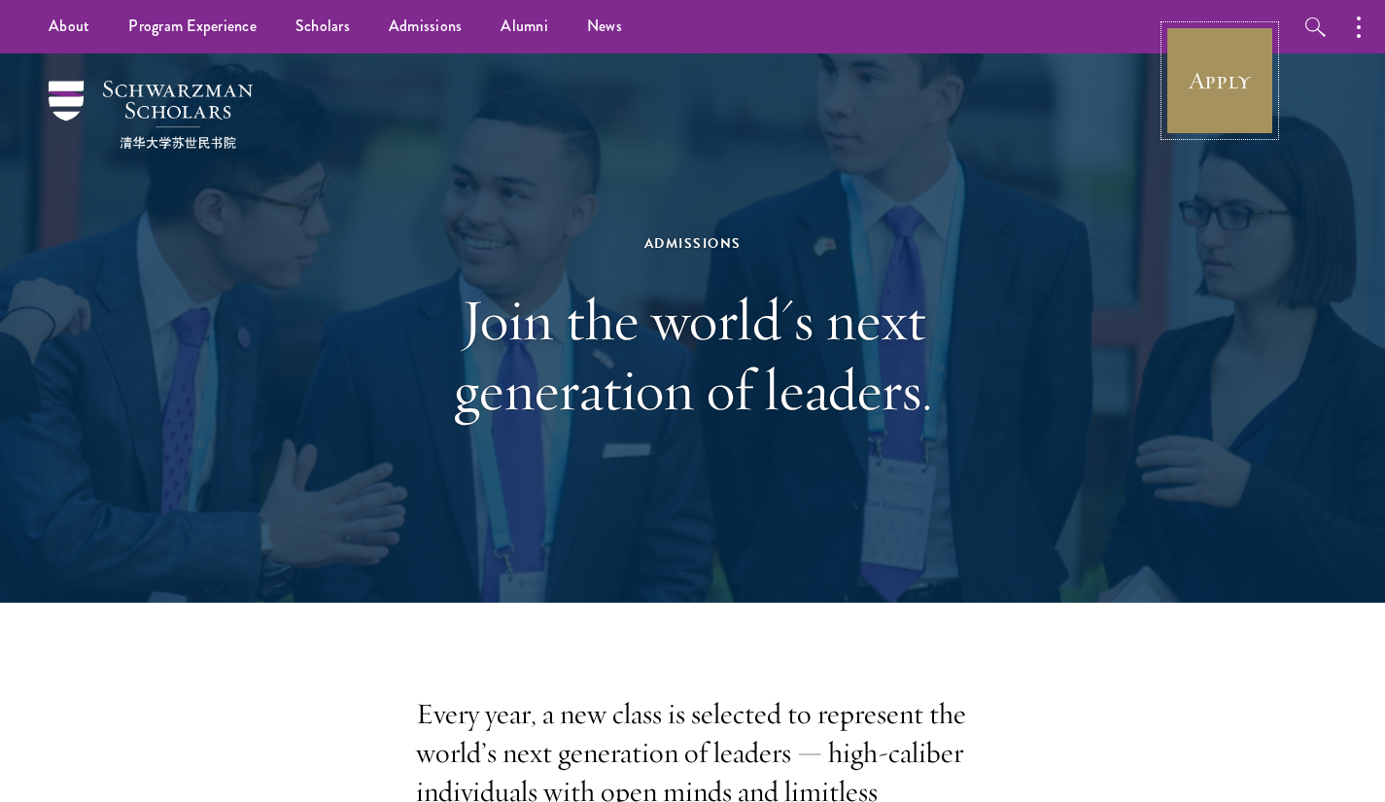
click at [1220, 60] on link "Apply" at bounding box center [1219, 80] width 109 height 109
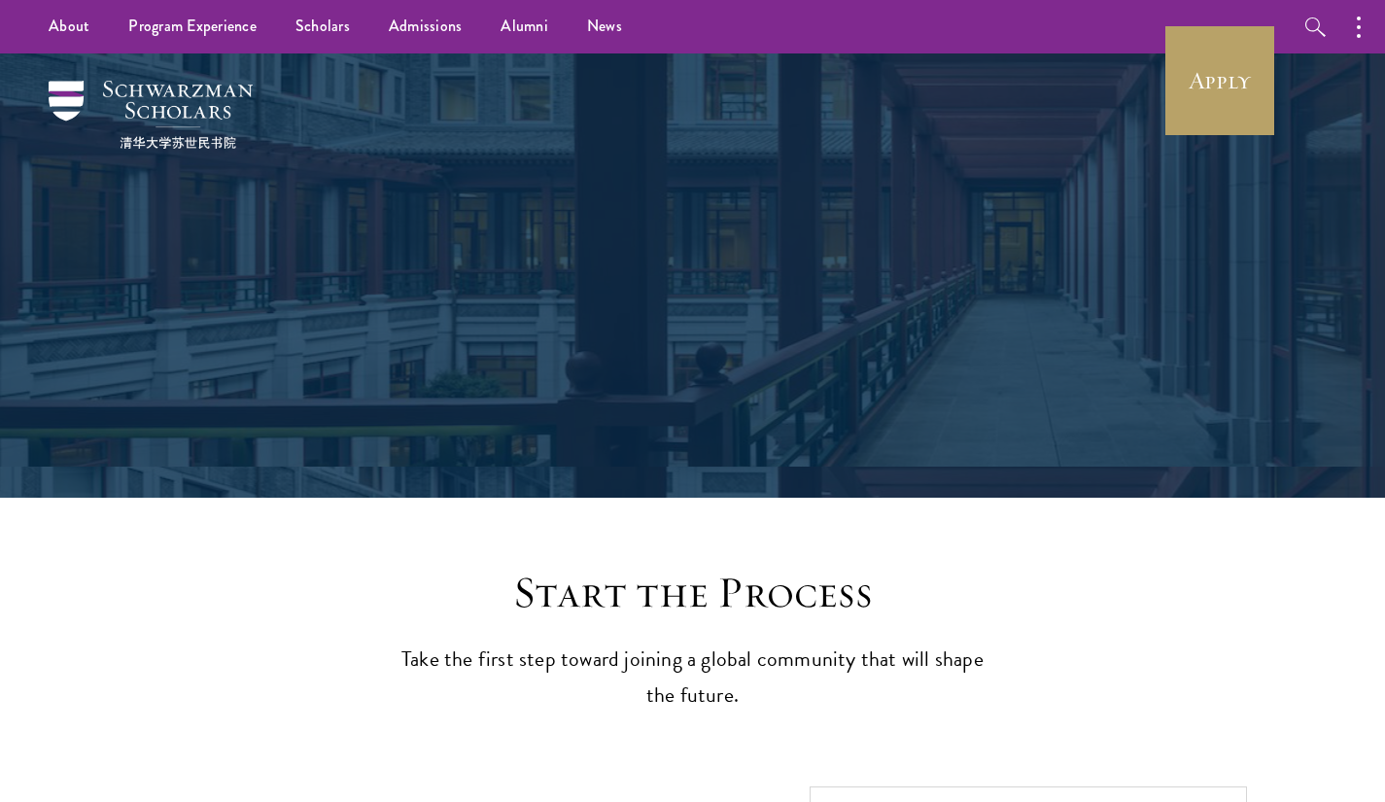
click at [1243, 293] on div "Application Instructions" at bounding box center [692, 275] width 1190 height 444
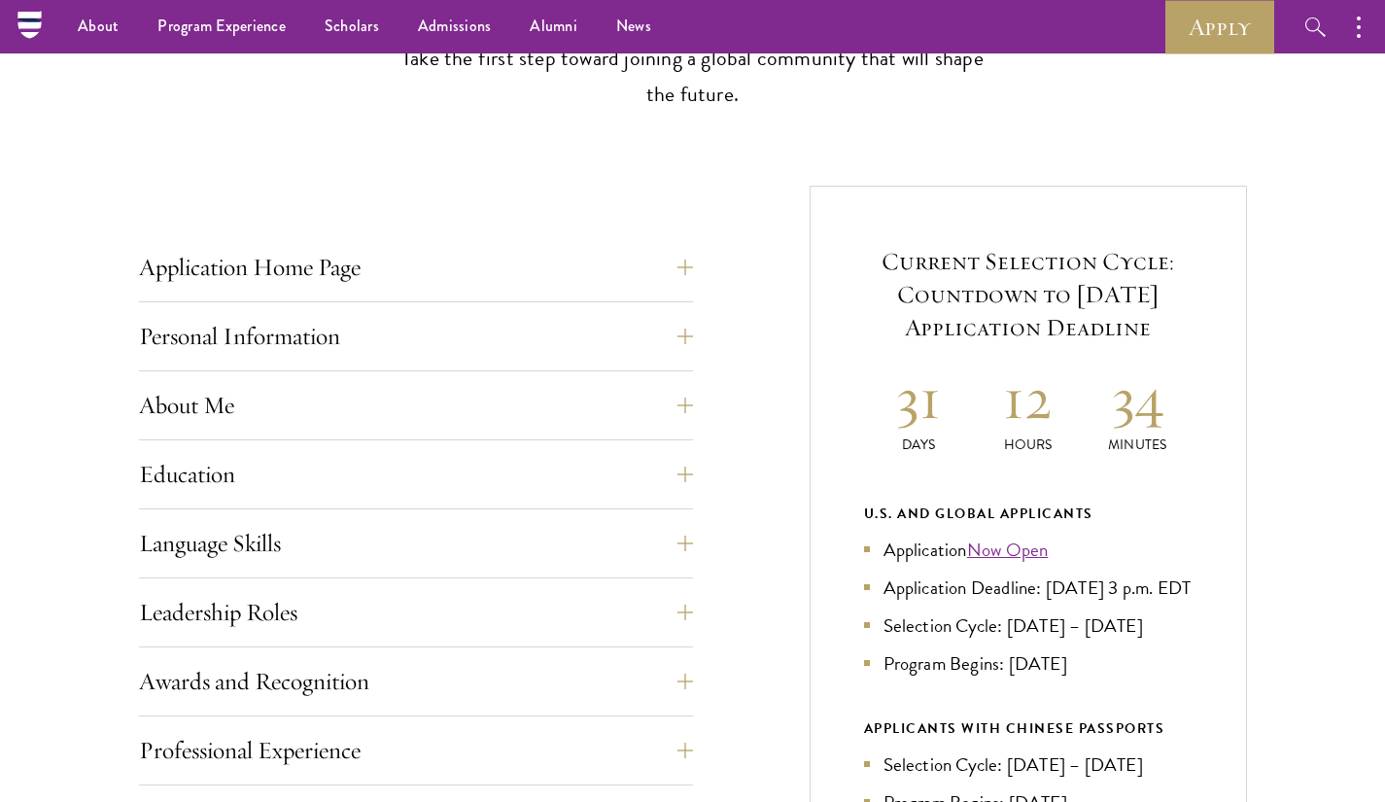
scroll to position [603, 0]
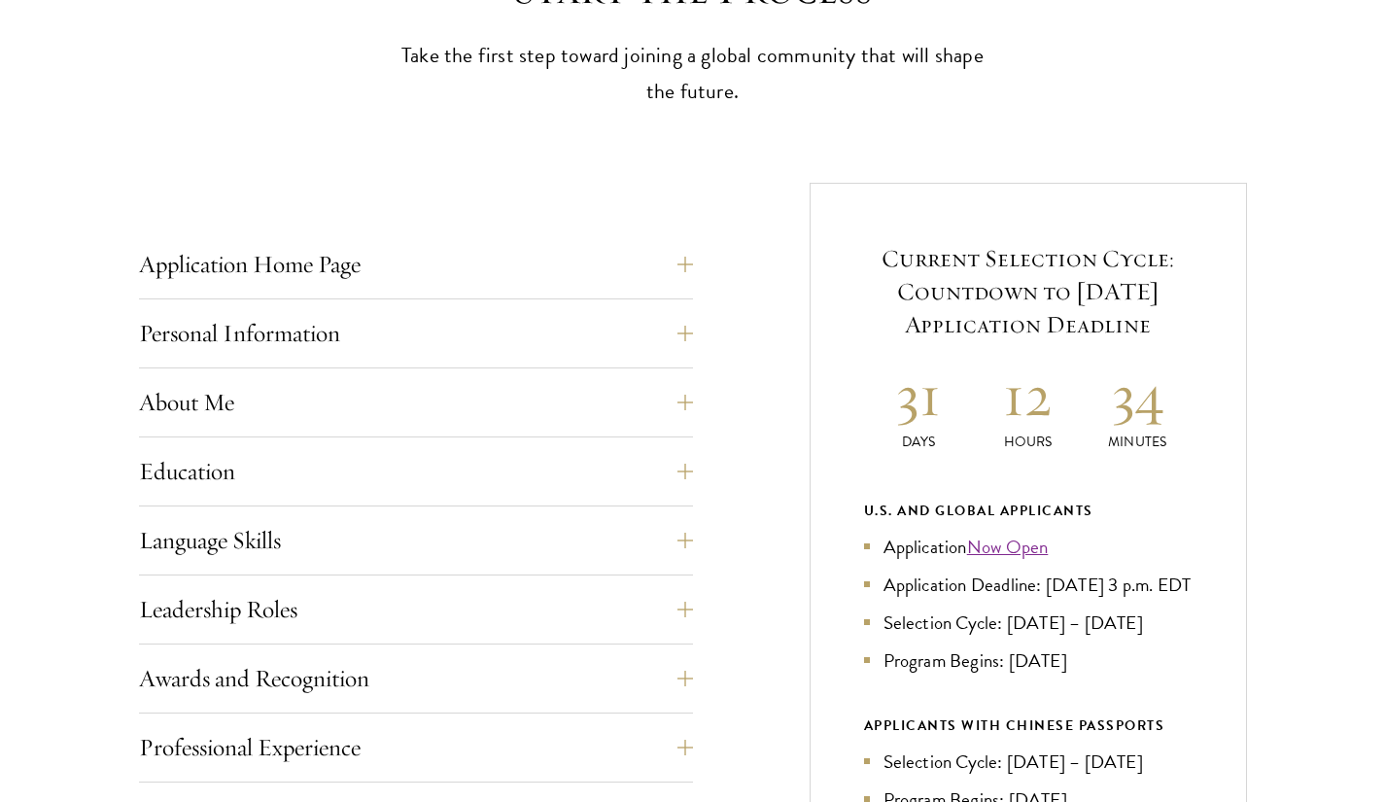
drag, startPoint x: 1398, startPoint y: 107, endPoint x: 1370, endPoint y: 208, distance: 104.9
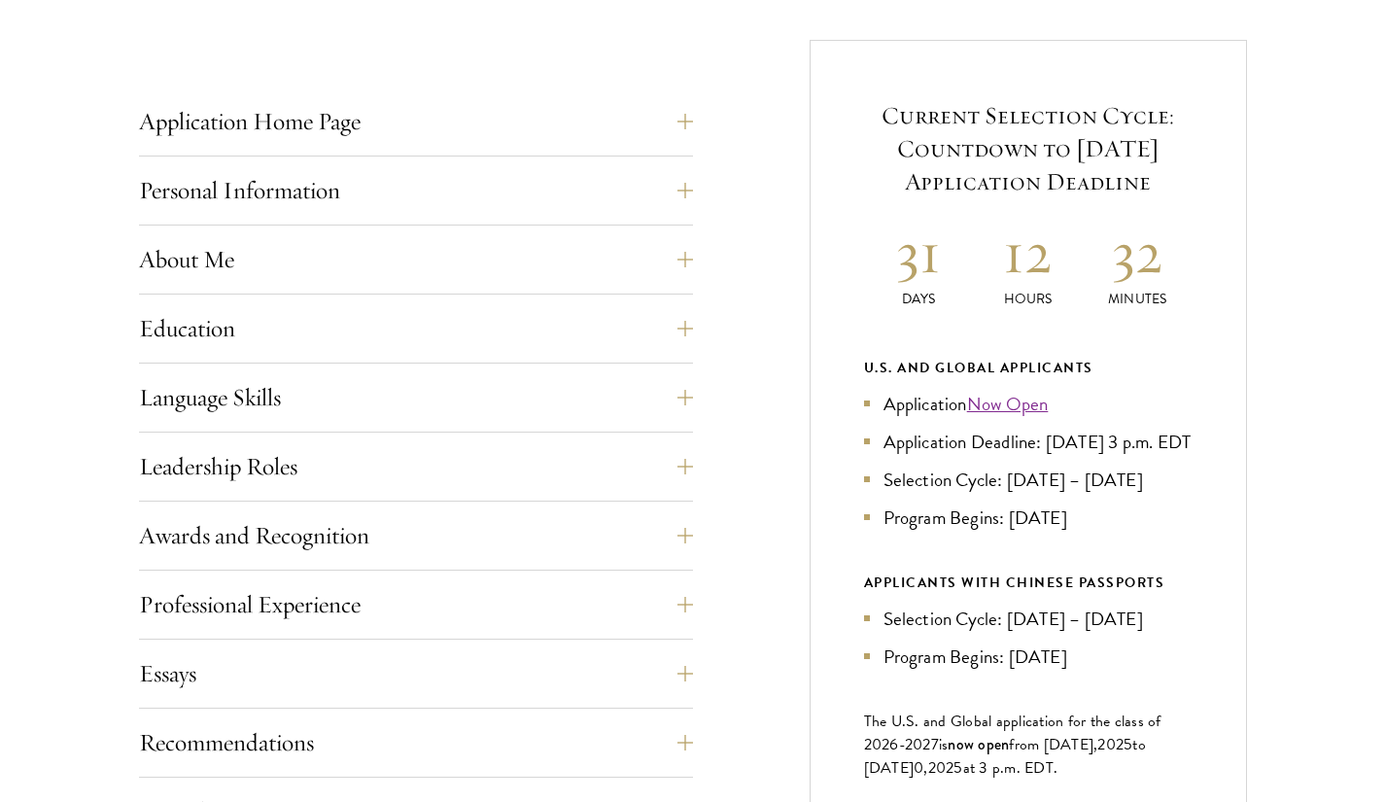
scroll to position [749, 0]
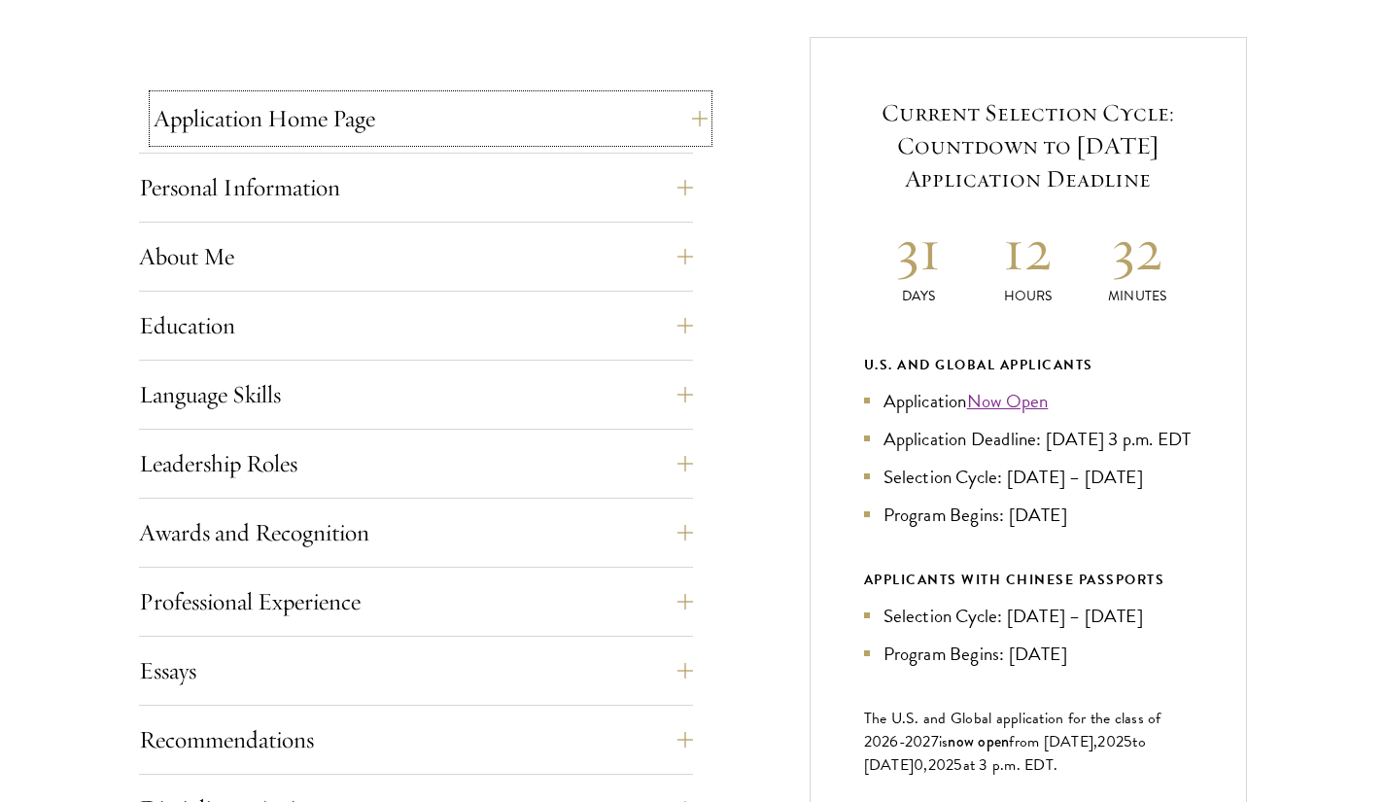
click at [666, 104] on button "Application Home Page" at bounding box center [431, 118] width 554 height 47
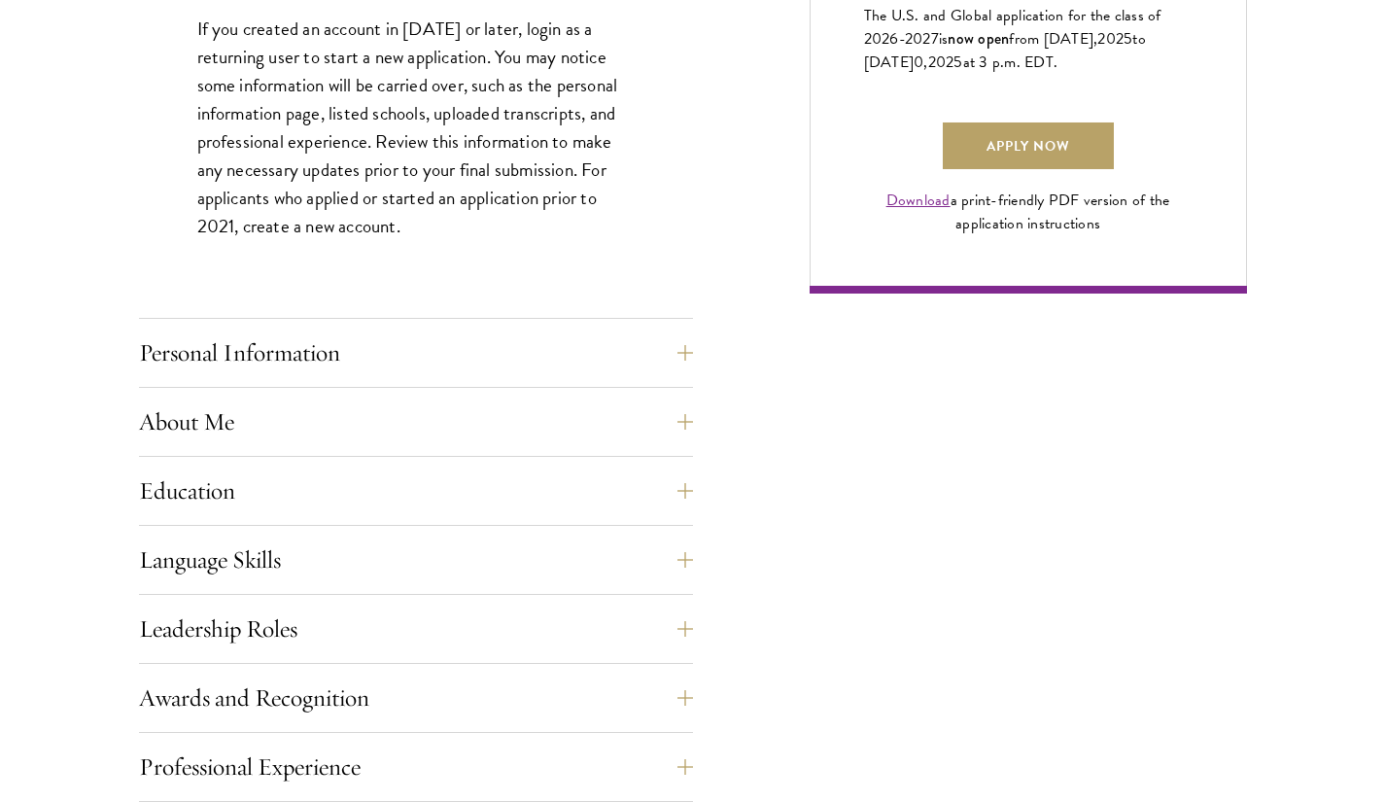
scroll to position [1459, 0]
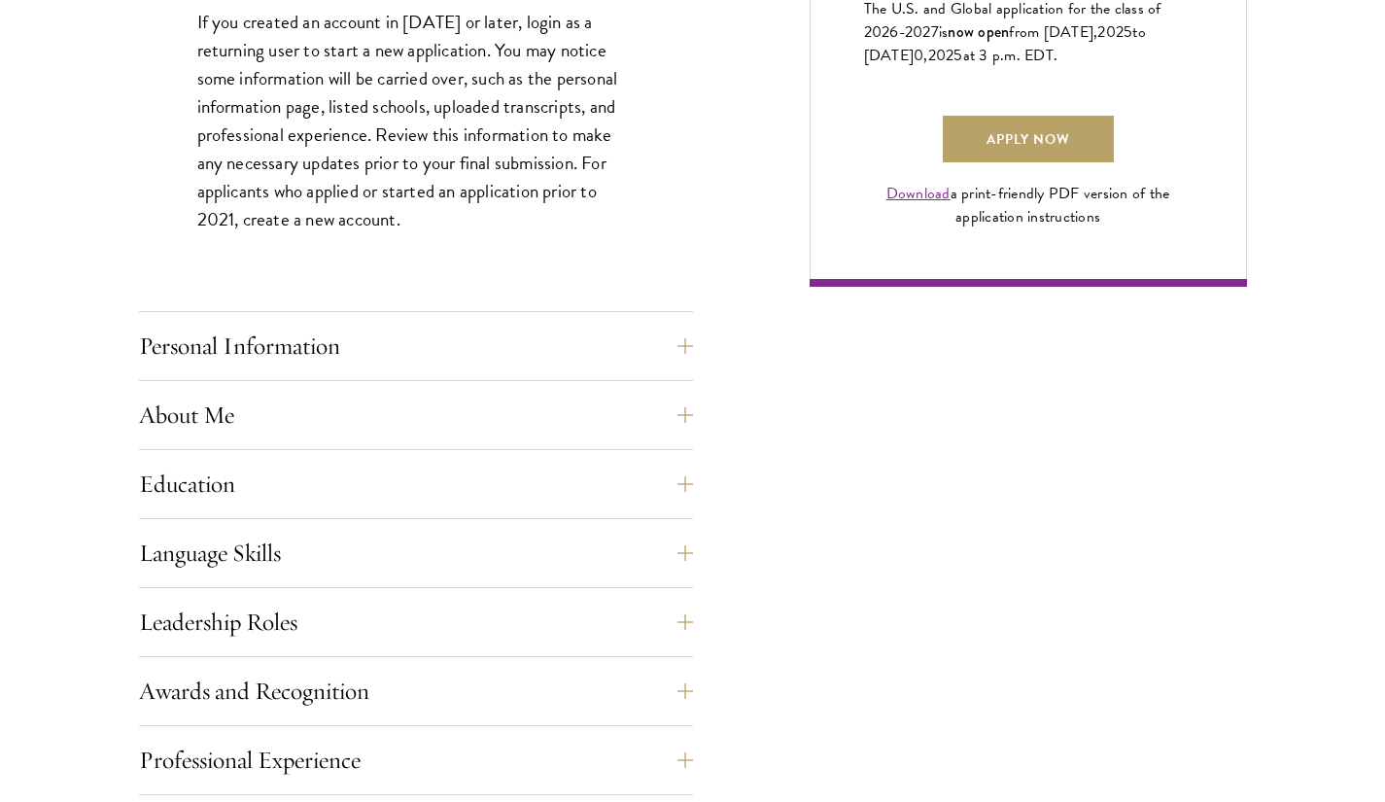
click at [665, 321] on div "Application Home Page The online application form must be completed in English.…" at bounding box center [416, 366] width 554 height 1961
click at [669, 338] on button "Personal Information" at bounding box center [431, 346] width 554 height 47
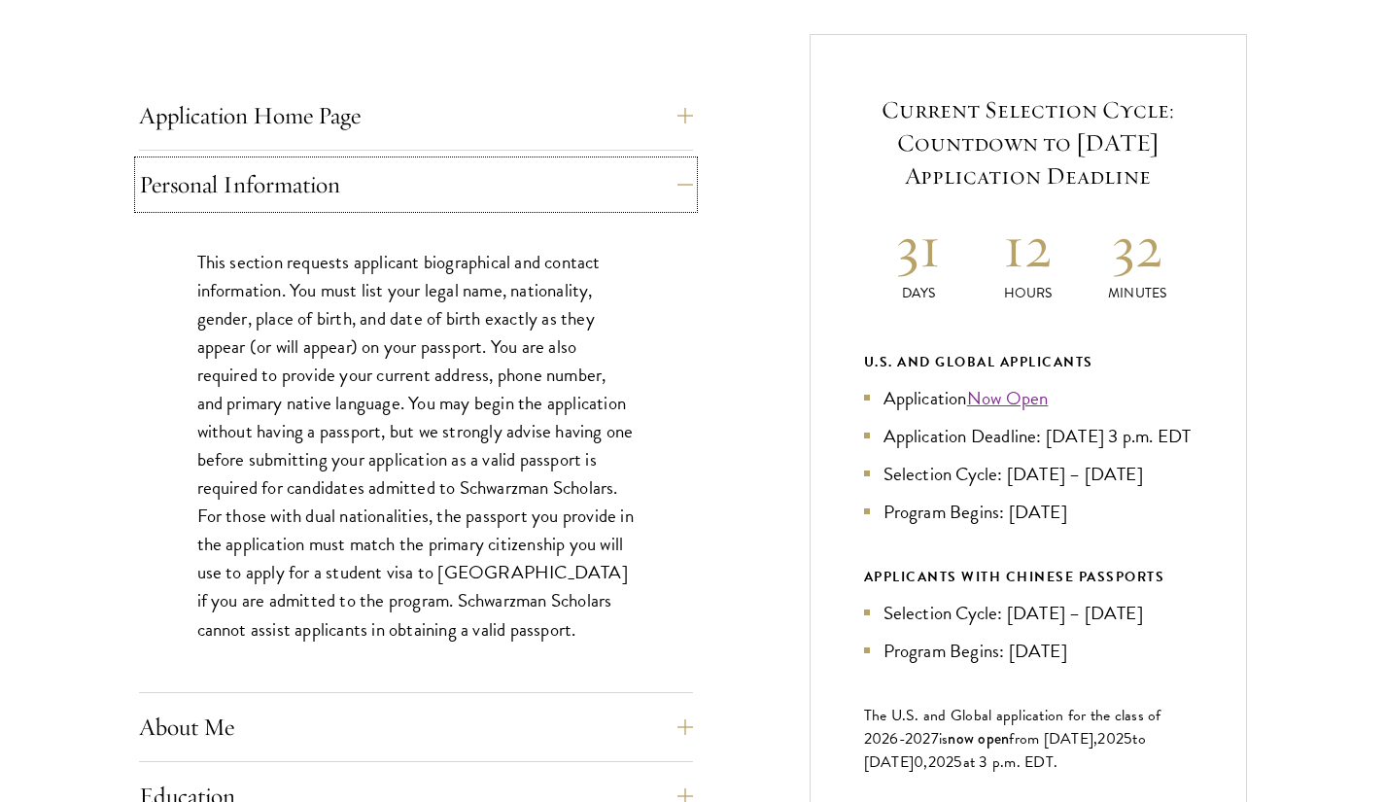
scroll to position [1186, 0]
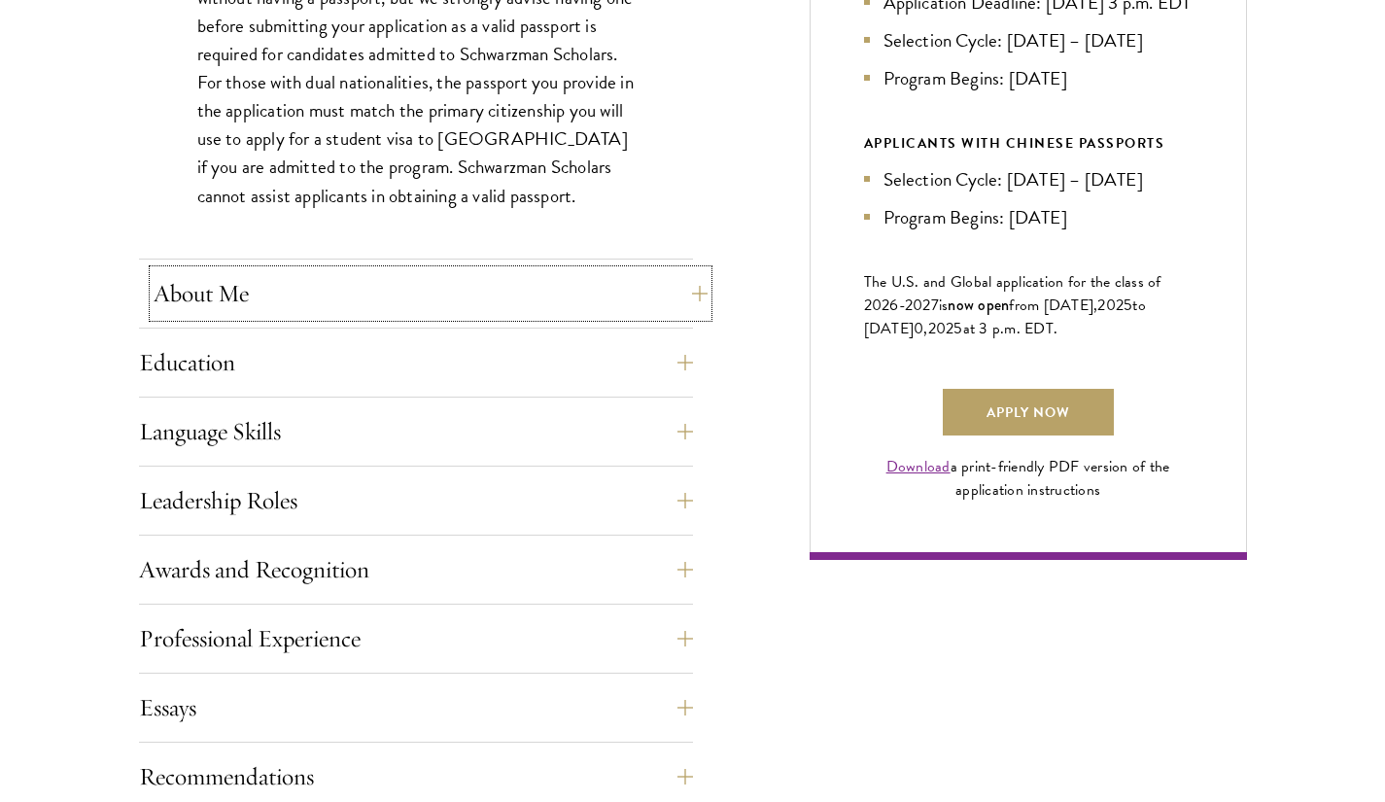
click at [642, 294] on button "About Me" at bounding box center [431, 293] width 554 height 47
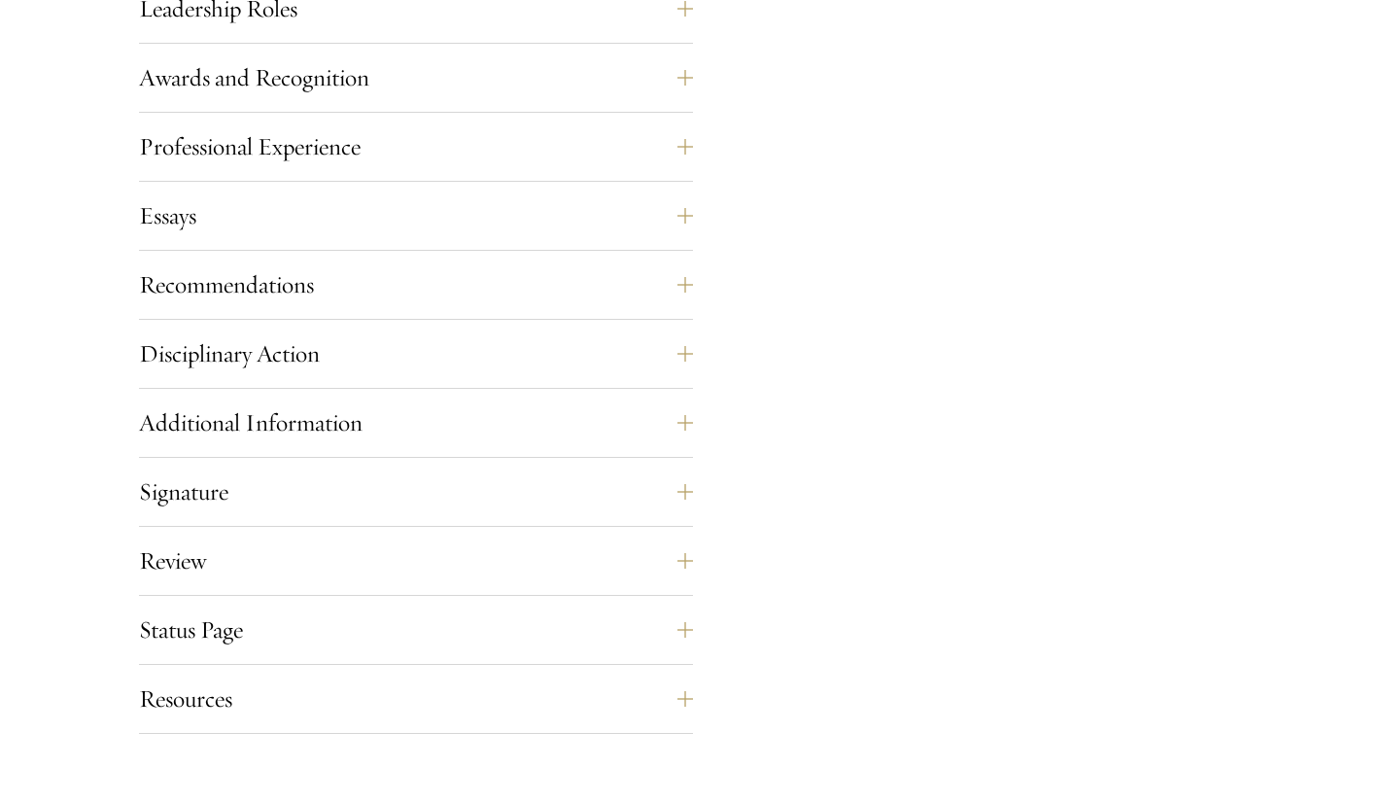
scroll to position [2197, 0]
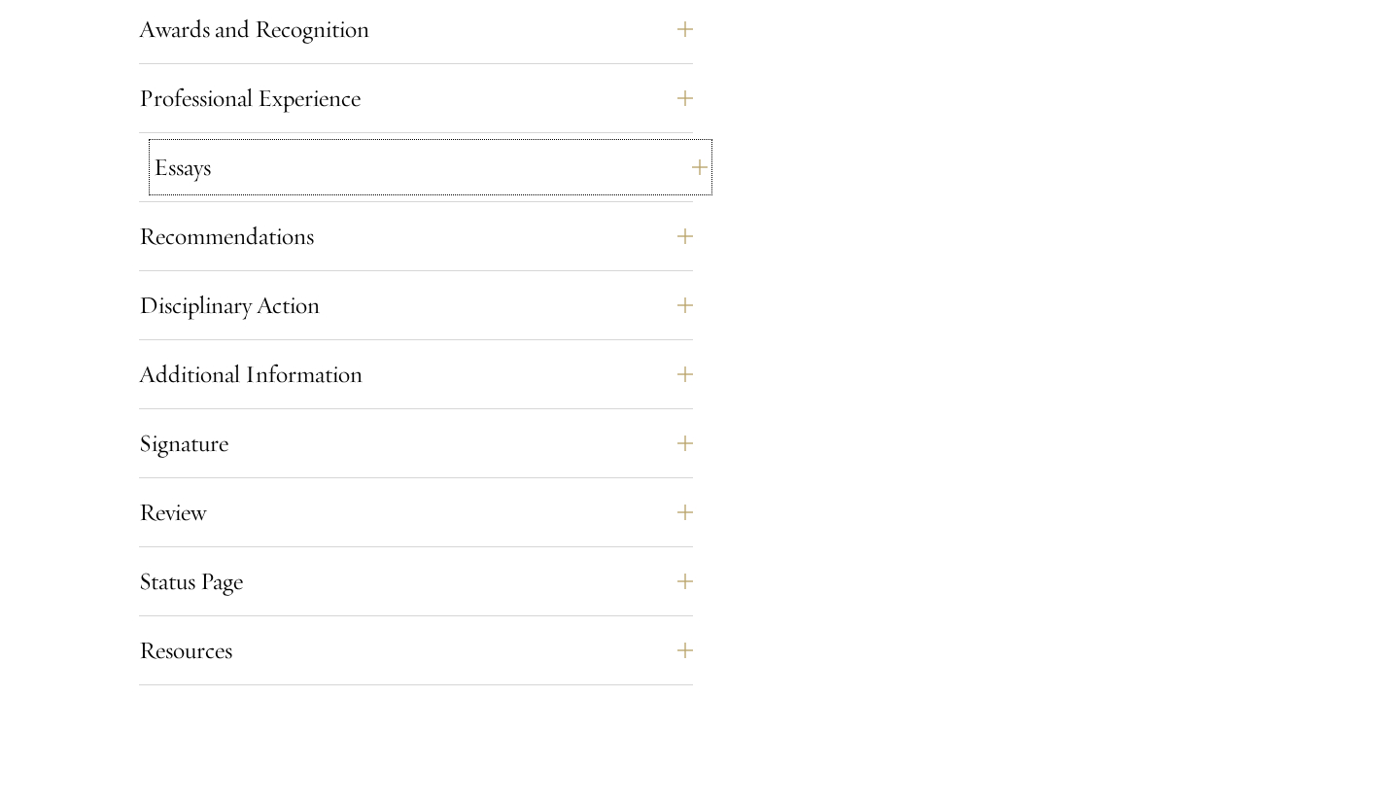
click at [676, 164] on button "Essays" at bounding box center [431, 167] width 554 height 47
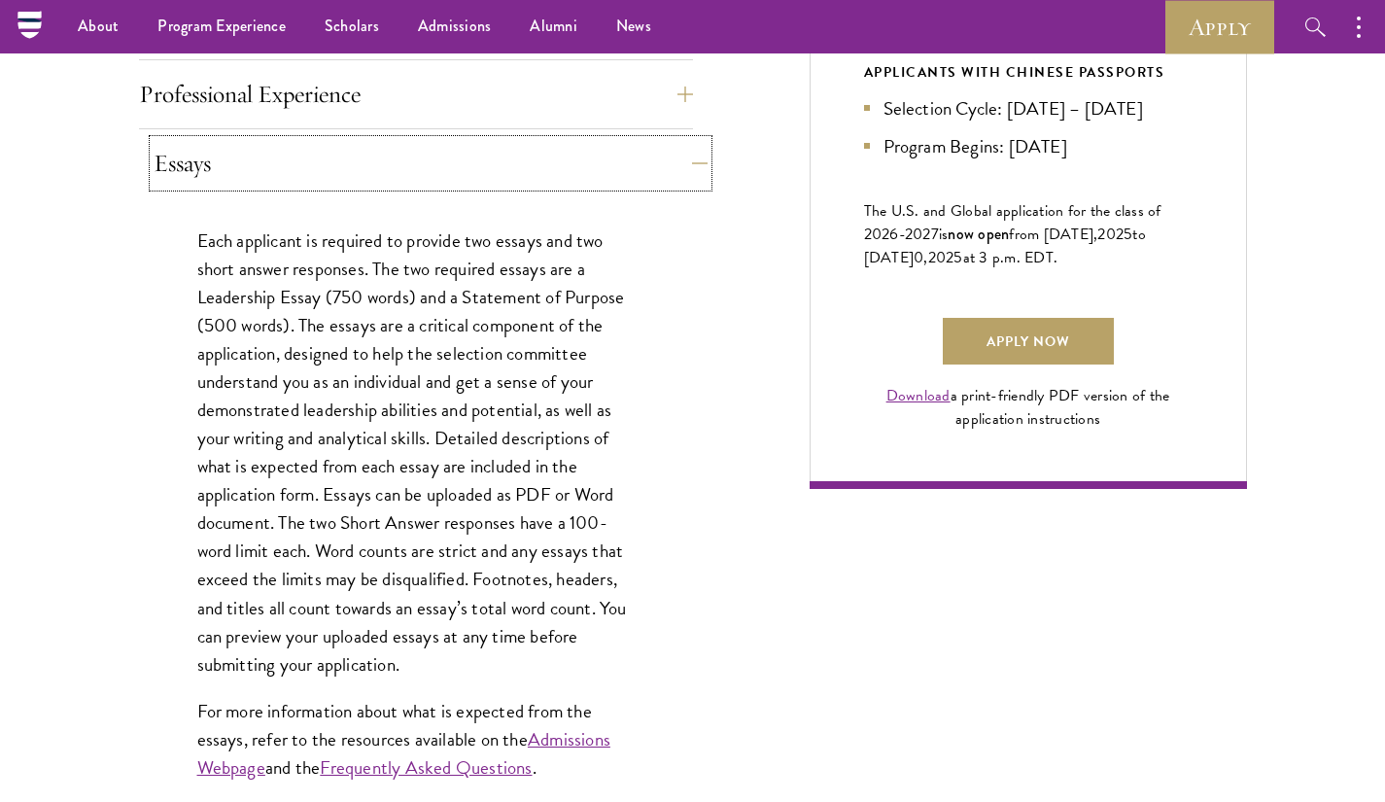
scroll to position [1253, 0]
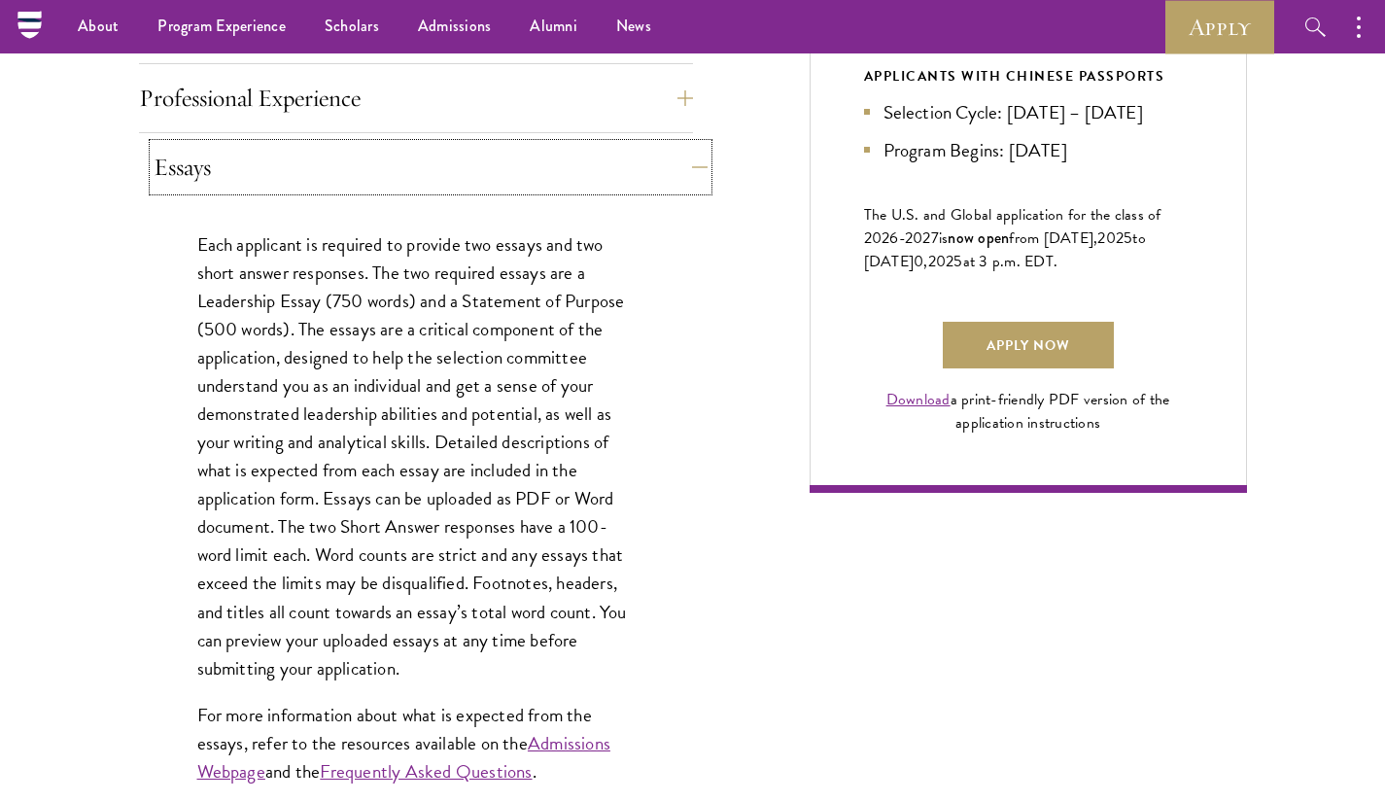
click at [676, 164] on button "Essays" at bounding box center [431, 167] width 554 height 47
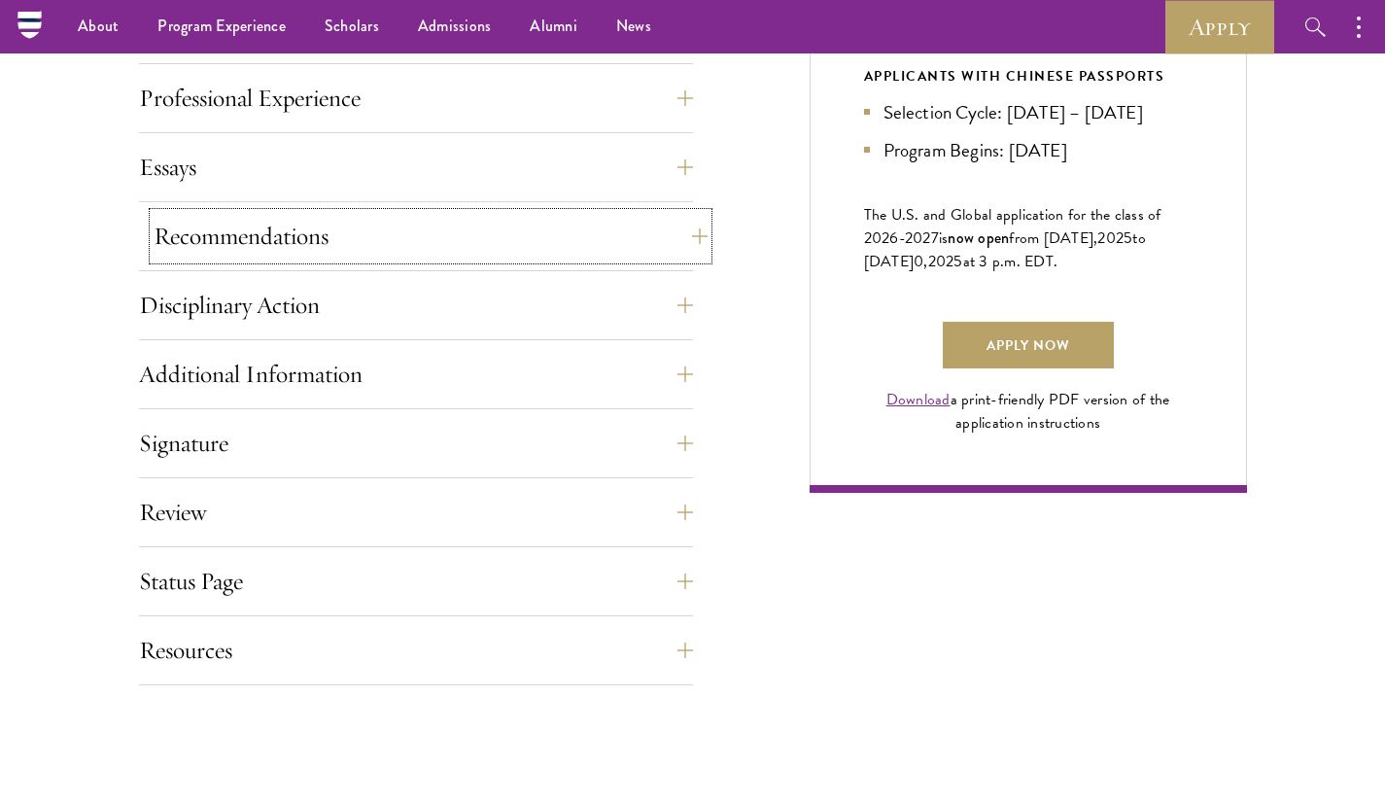
click at [664, 213] on button "Recommendations" at bounding box center [431, 236] width 554 height 47
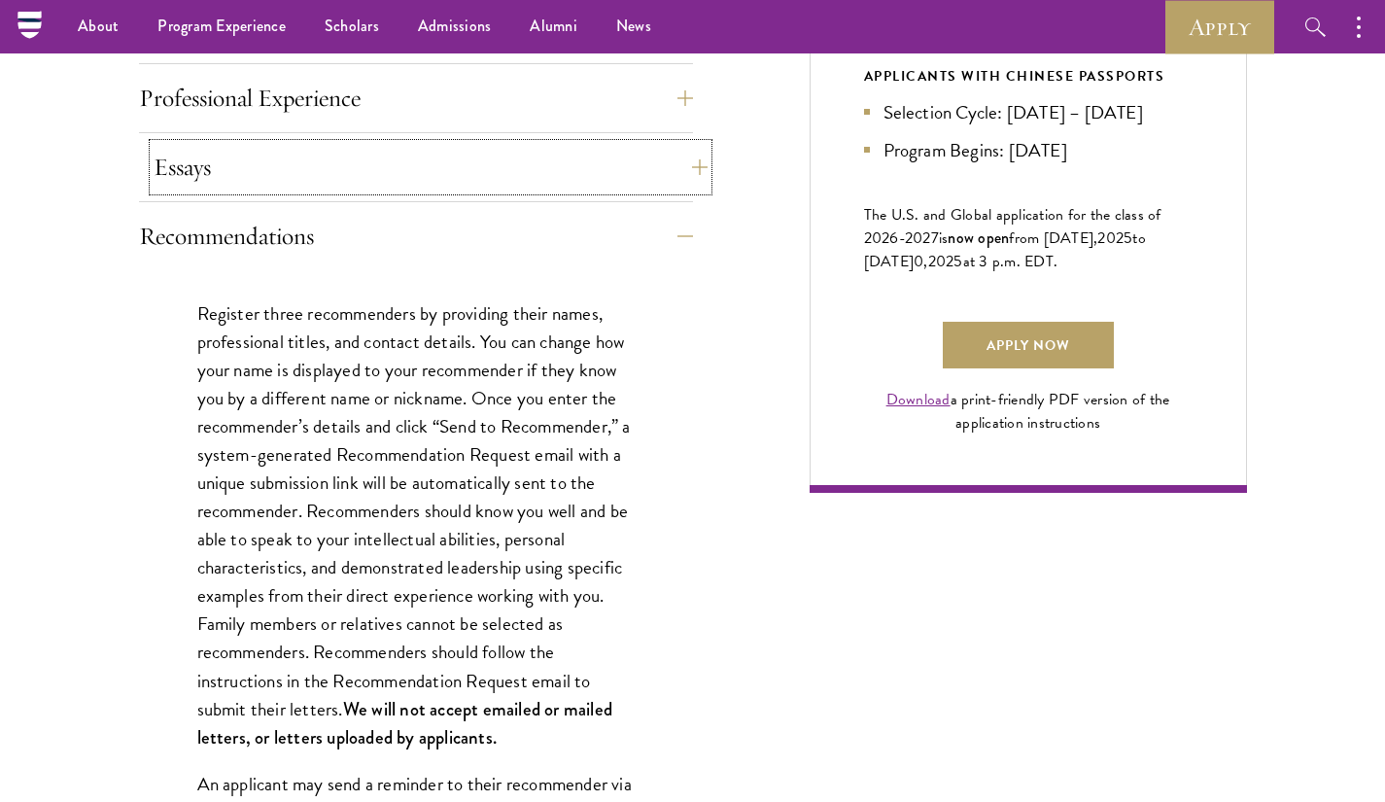
click at [674, 173] on button "Essays" at bounding box center [431, 167] width 554 height 47
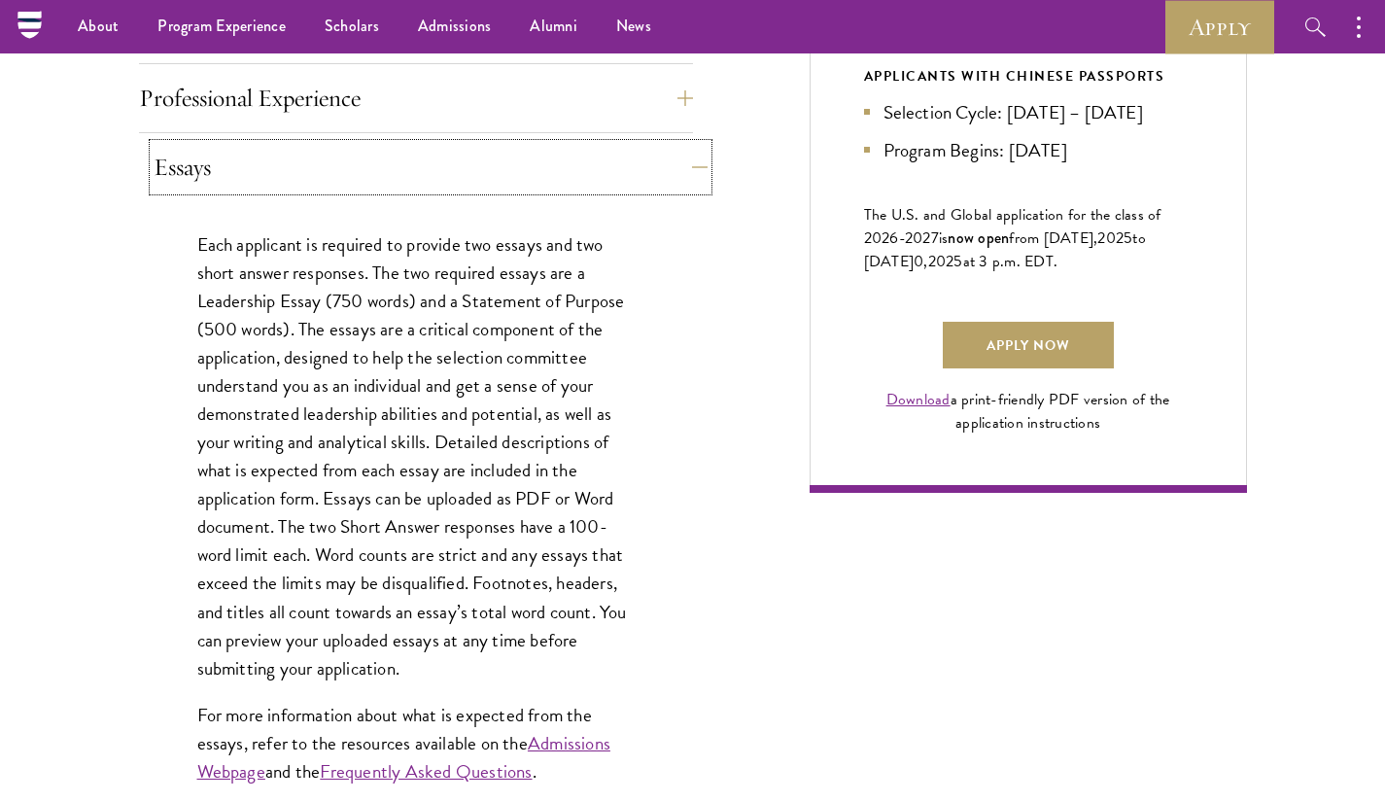
click at [674, 173] on button "Essays" at bounding box center [431, 167] width 554 height 47
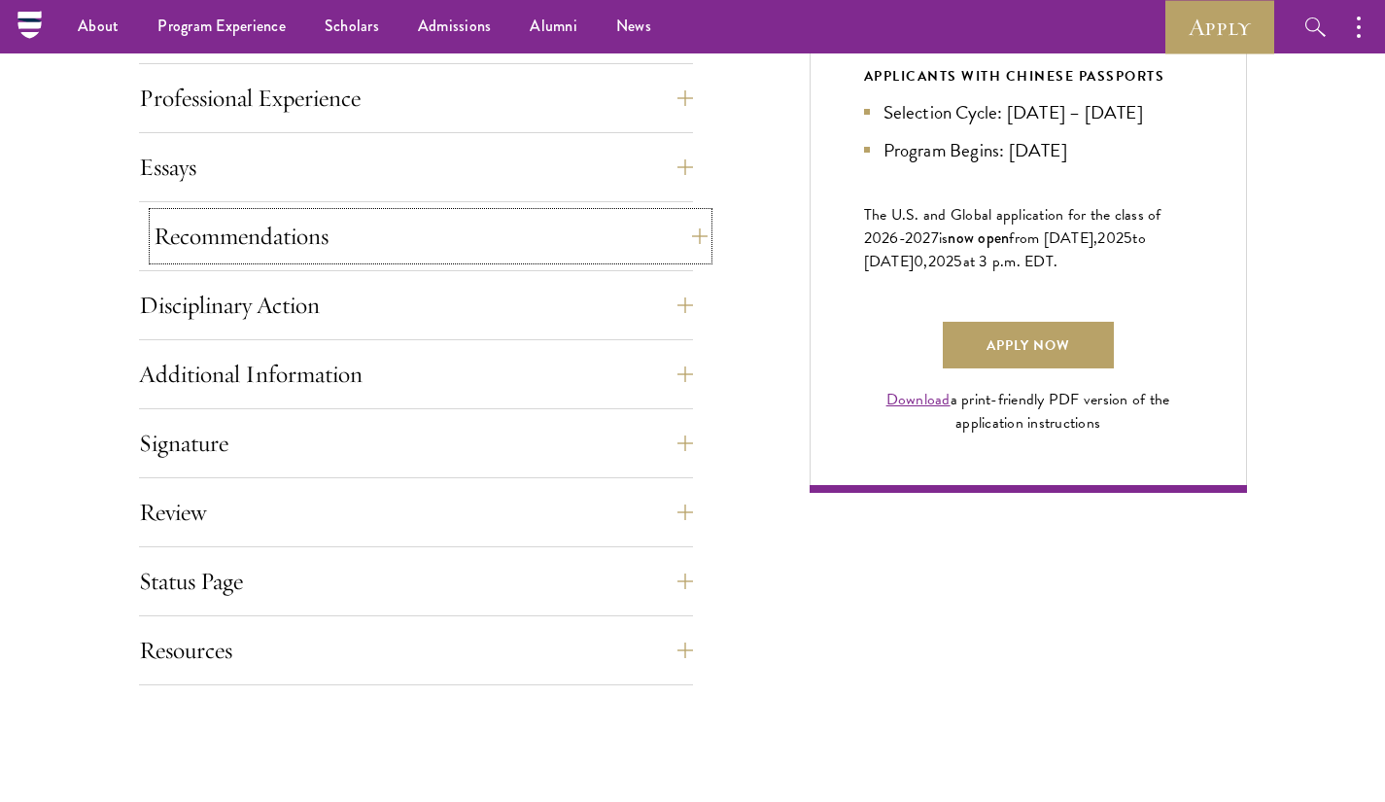
click at [657, 225] on button "Recommendations" at bounding box center [431, 236] width 554 height 47
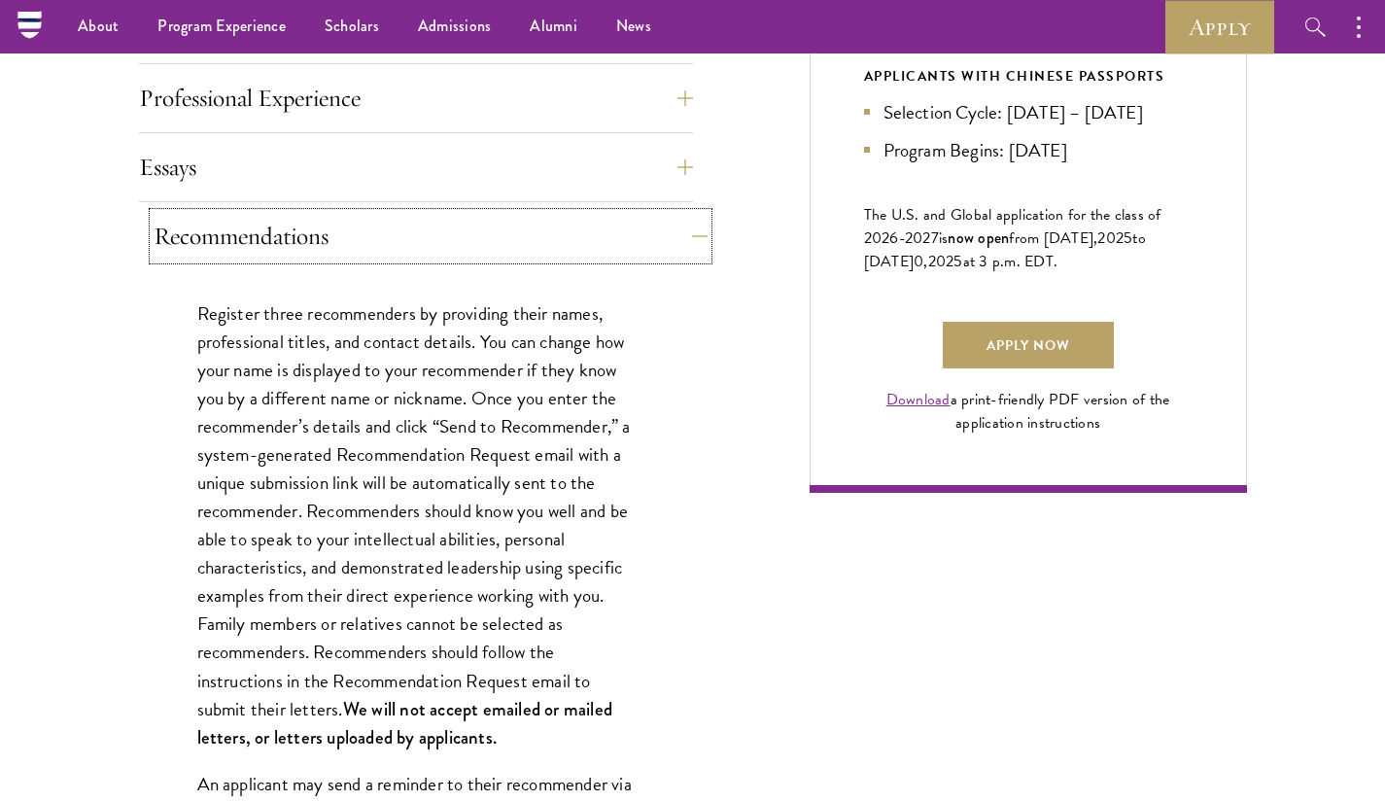
click at [657, 225] on button "Recommendations" at bounding box center [431, 236] width 554 height 47
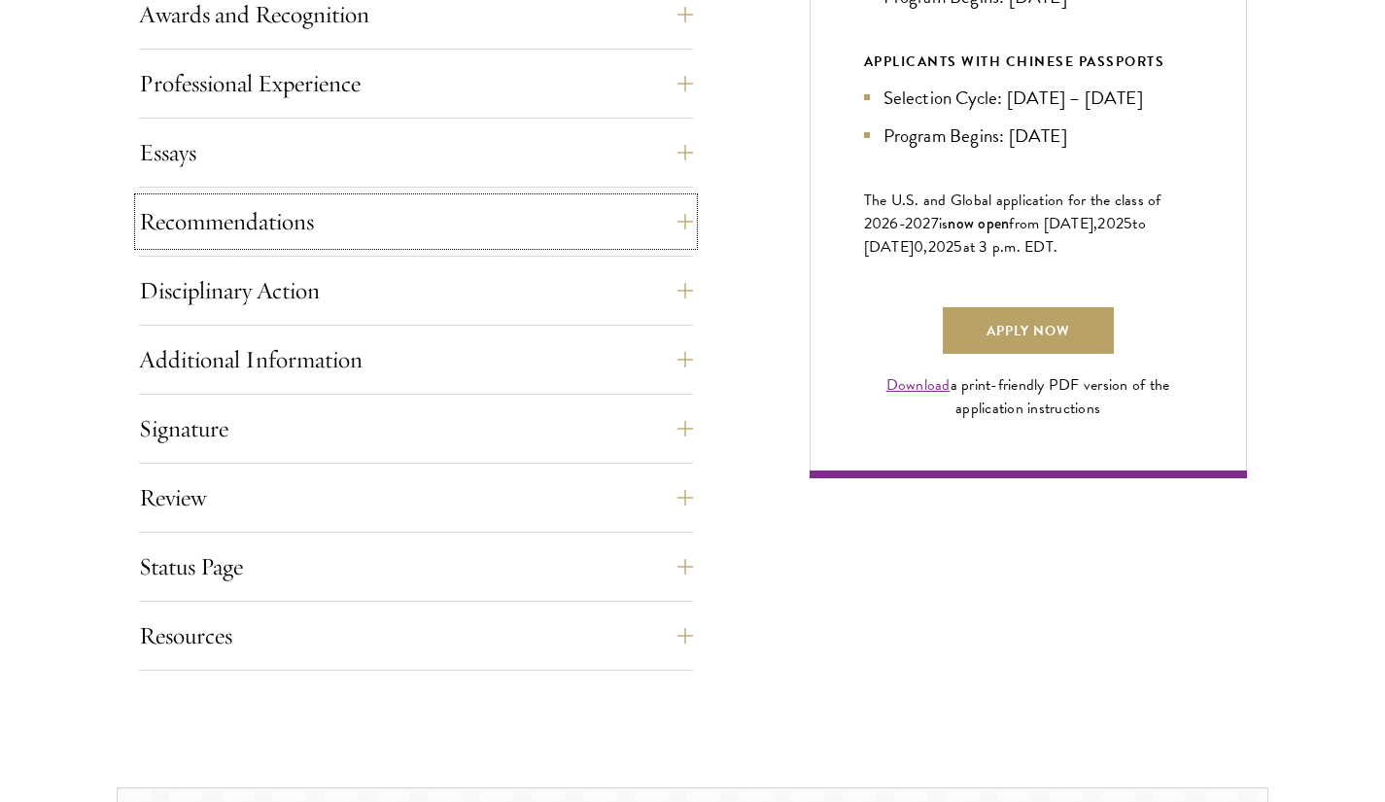
scroll to position [1279, 0]
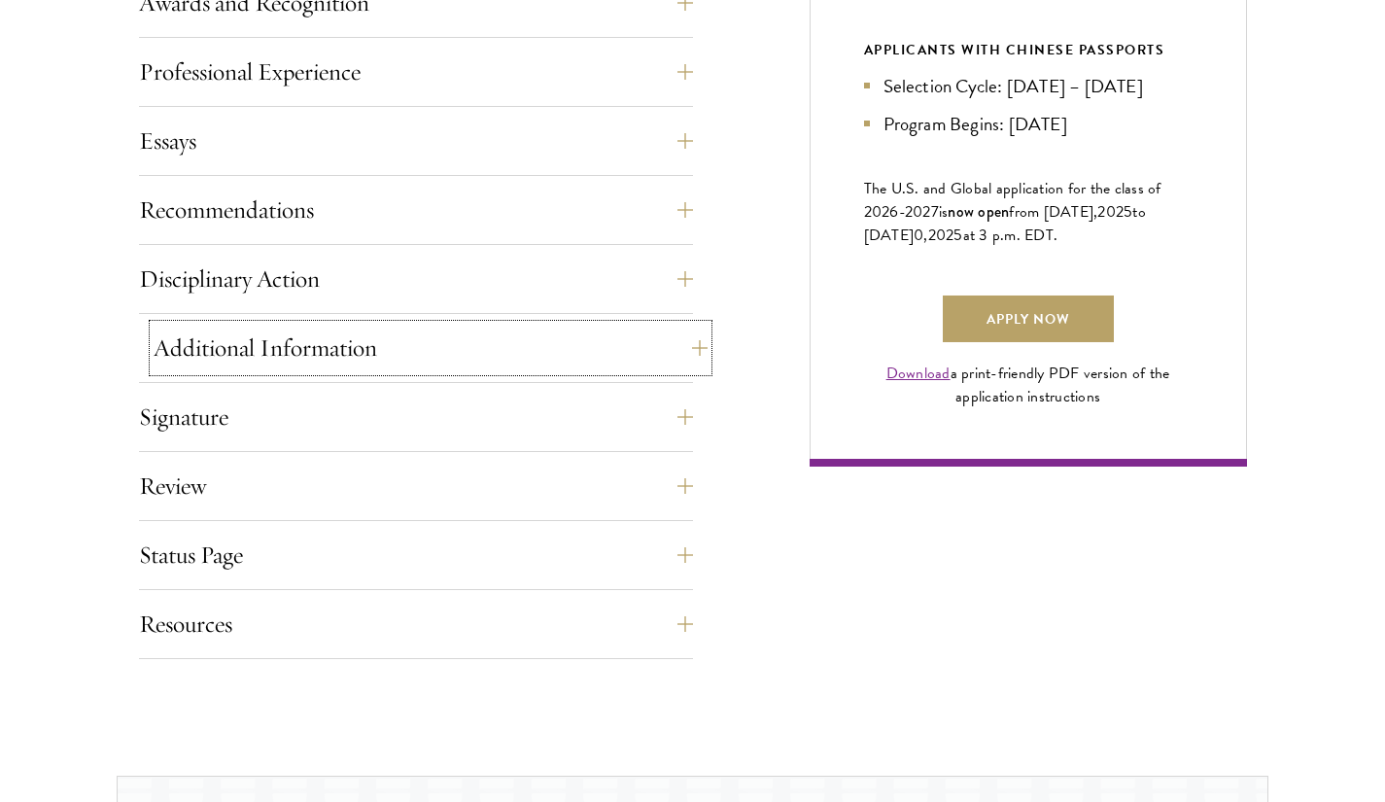
click at [614, 366] on button "Additional Information" at bounding box center [431, 348] width 554 height 47
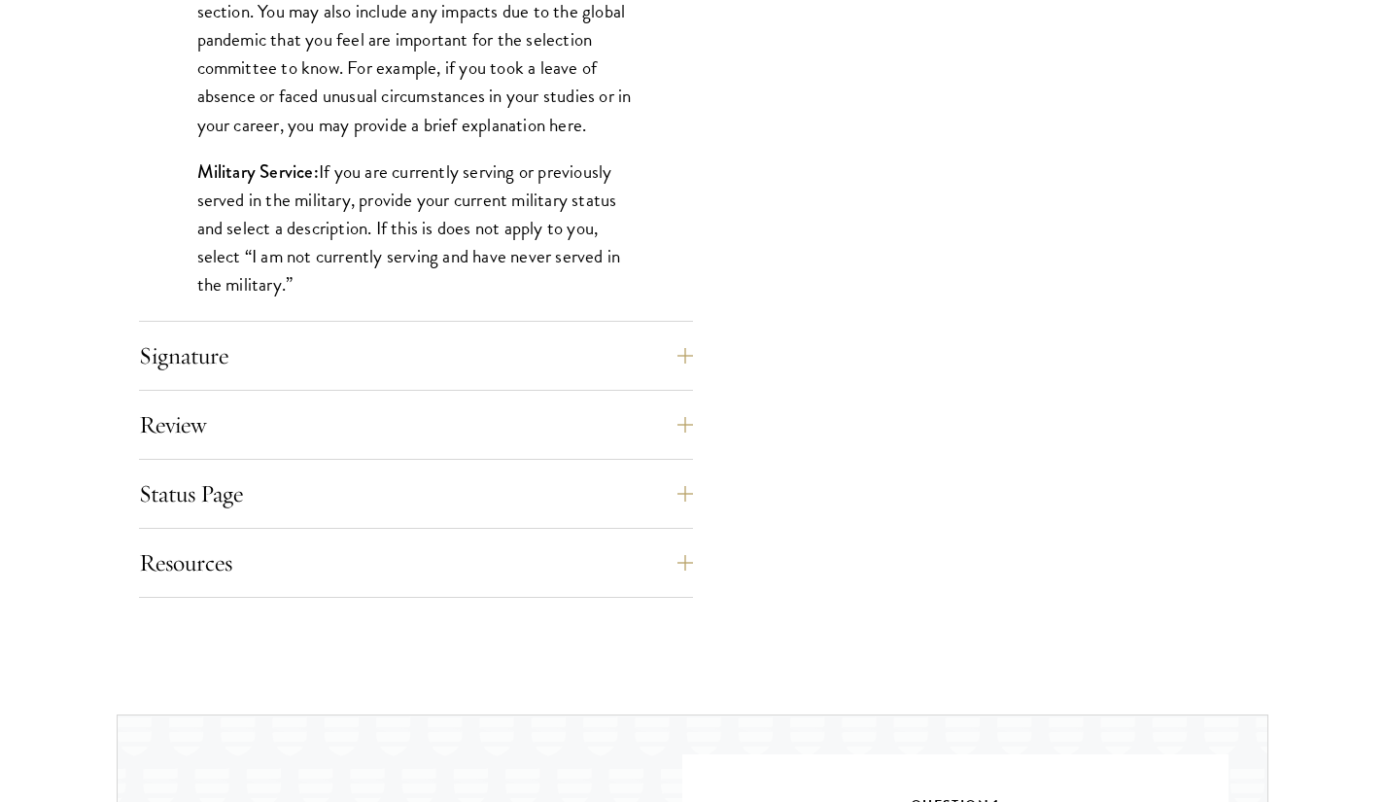
scroll to position [1968, 0]
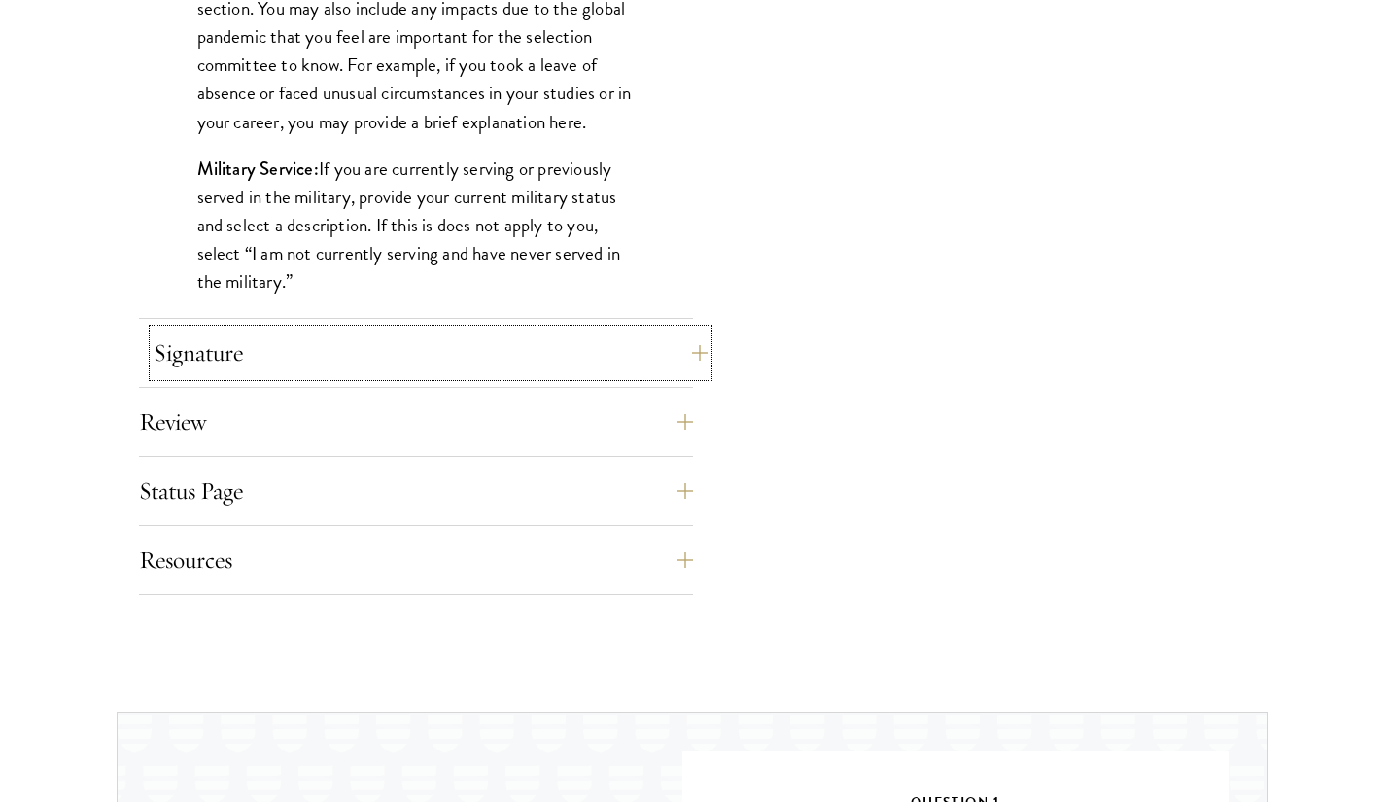
click at [609, 372] on button "Signature" at bounding box center [431, 352] width 554 height 47
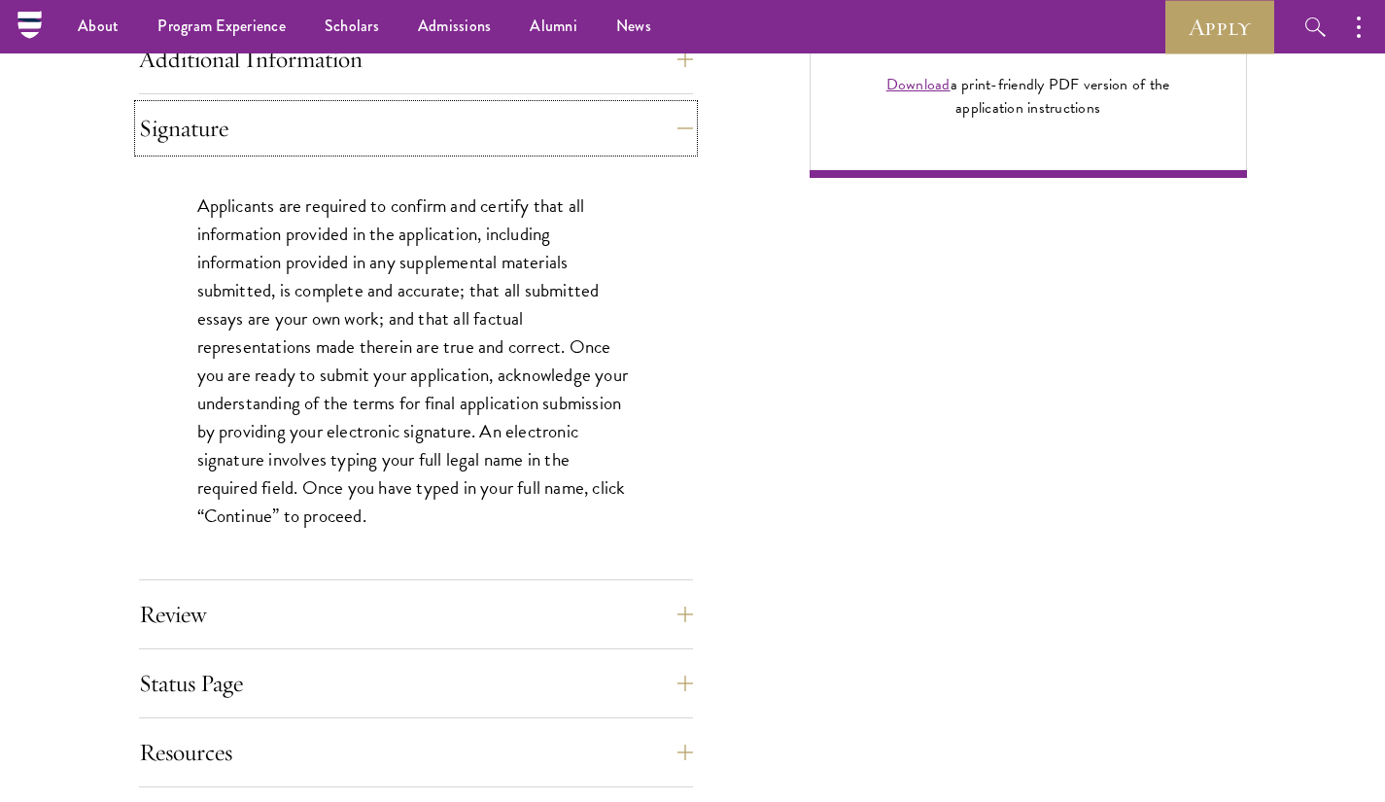
scroll to position [1561, 0]
